Goal: Obtain resource: Obtain resource

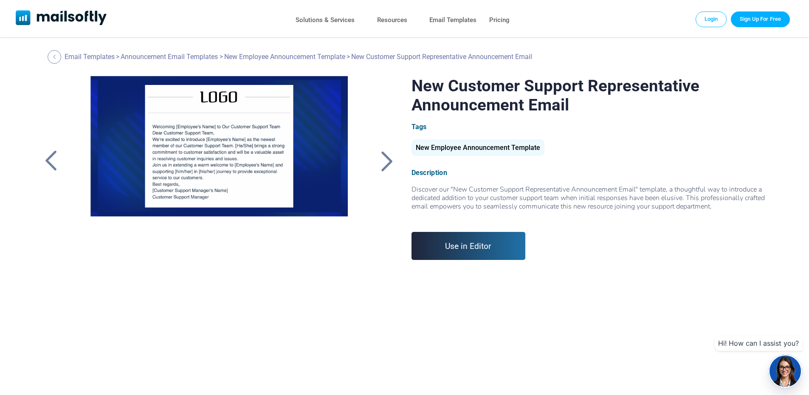
click at [381, 161] on div at bounding box center [387, 161] width 21 height 22
click at [387, 163] on div at bounding box center [387, 161] width 21 height 22
